Goal: Task Accomplishment & Management: Manage account settings

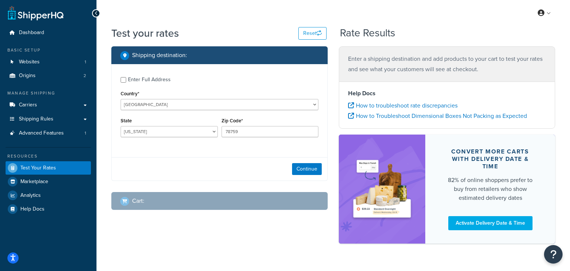
select select "[GEOGRAPHIC_DATA]"
click at [31, 105] on span "Carriers" at bounding box center [28, 105] width 18 height 6
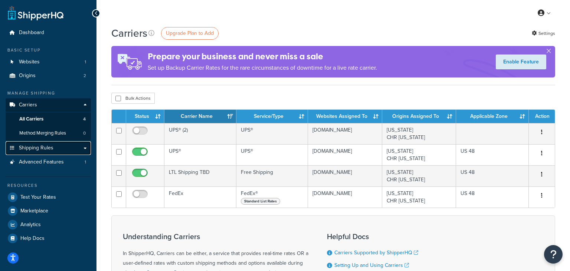
click at [83, 149] on link "Shipping Rules" at bounding box center [48, 148] width 85 height 14
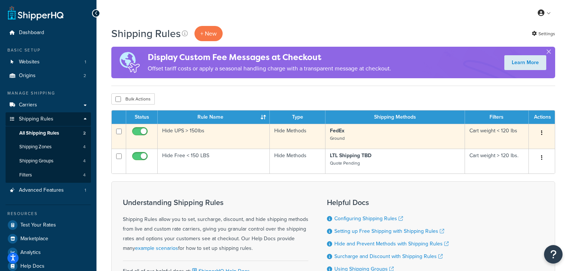
click at [546, 132] on button "button" at bounding box center [542, 133] width 10 height 12
click at [533, 143] on link "Edit" at bounding box center [517, 147] width 59 height 15
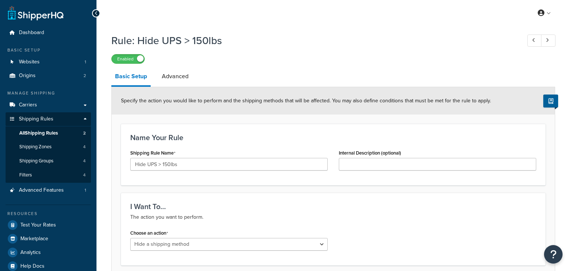
select select "HIDE"
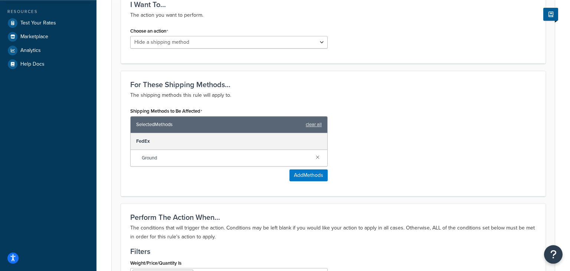
scroll to position [235, 0]
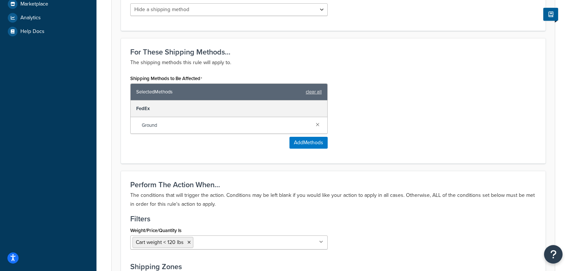
click at [29, 163] on div "Dashboard Basic Setup Websites 1 Origins 2 Manage Shipping Carriers Carriers Al…" at bounding box center [48, 125] width 97 height 721
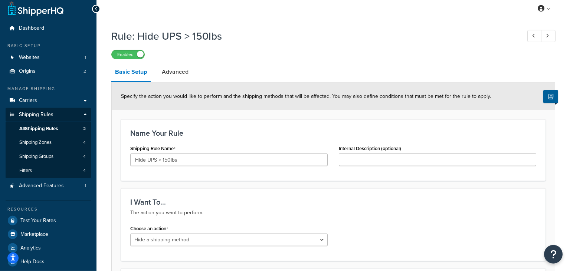
scroll to position [0, 0]
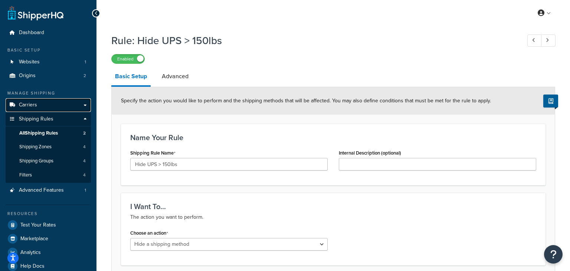
click at [84, 103] on link "Carriers" at bounding box center [48, 105] width 85 height 14
click at [23, 106] on span "Carriers" at bounding box center [28, 105] width 18 height 6
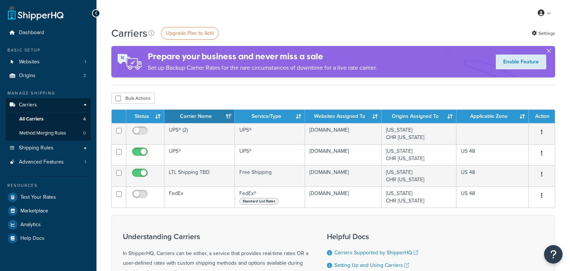
click at [134, 197] on input "checkbox" at bounding box center [141, 196] width 20 height 9
checkbox input "true"
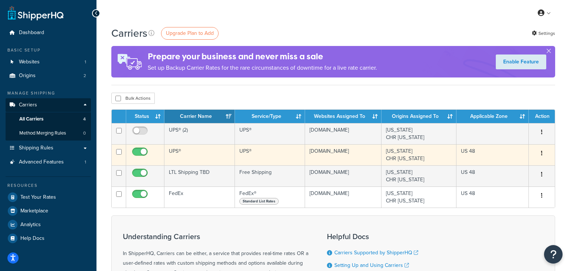
click at [144, 152] on input "checkbox" at bounding box center [141, 153] width 20 height 9
checkbox input "false"
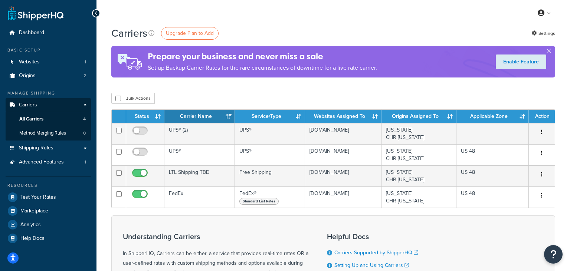
click at [106, 115] on div "Carriers Upgrade Plan to Add Settings Prepare your business and never miss a sa…" at bounding box center [334, 202] width 474 height 353
click at [455, 31] on div "Carriers Upgrade Plan to Add Settings" at bounding box center [333, 33] width 444 height 14
